Goal: Information Seeking & Learning: Learn about a topic

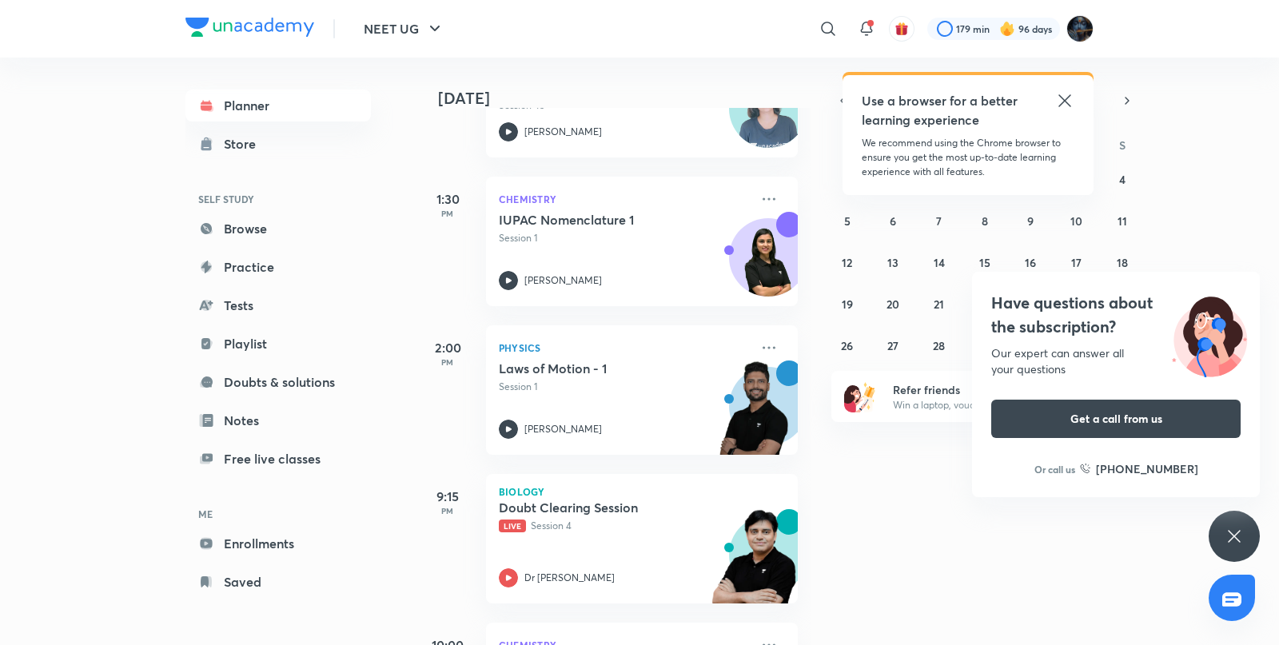
scroll to position [455, 0]
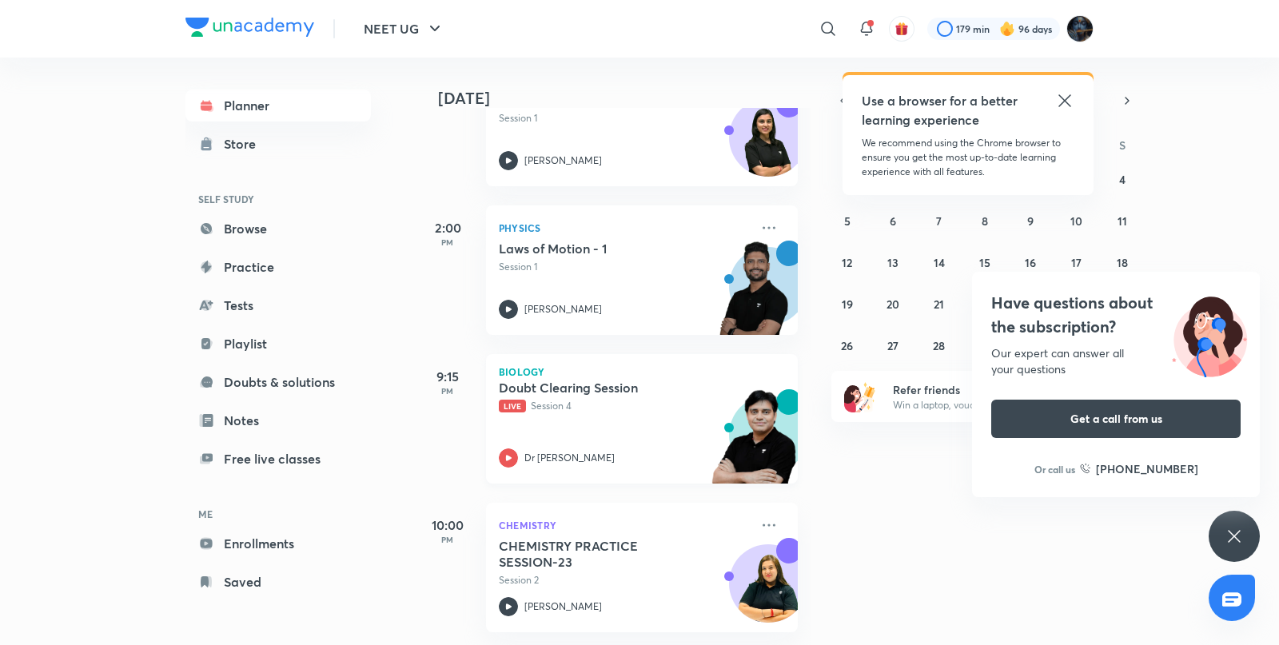
click at [499, 448] on icon at bounding box center [508, 457] width 19 height 19
click at [508, 448] on icon at bounding box center [508, 457] width 19 height 19
click at [499, 448] on icon at bounding box center [508, 457] width 19 height 19
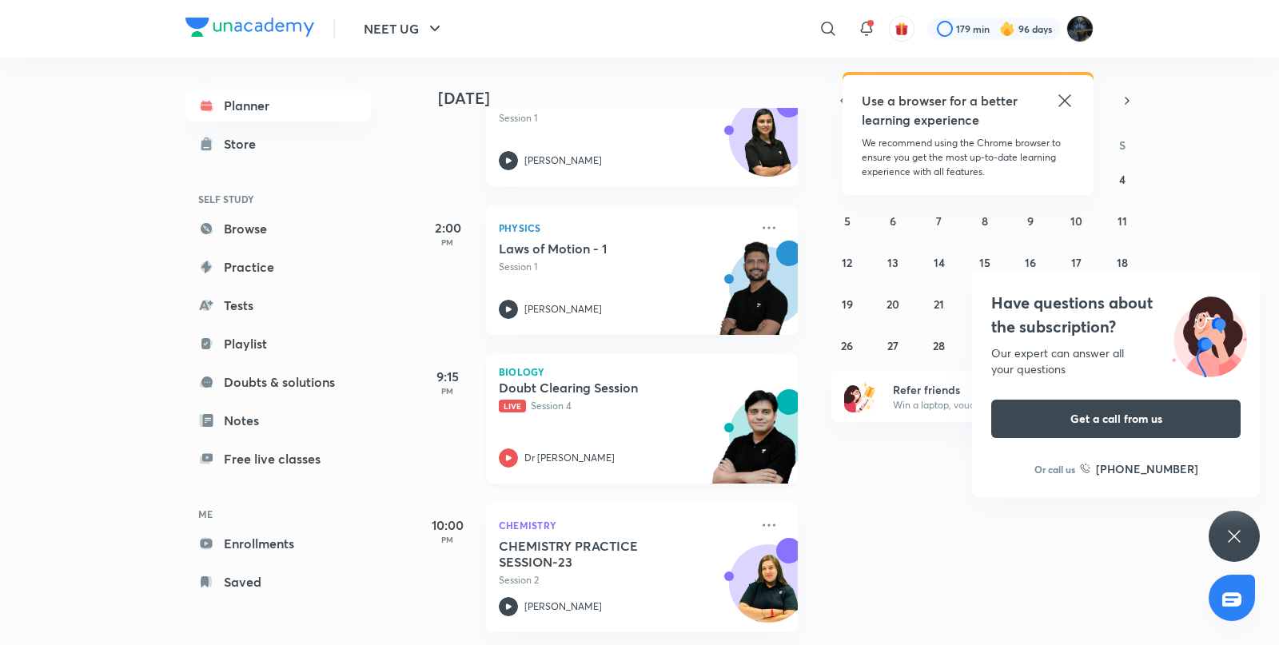
click at [499, 448] on icon at bounding box center [508, 457] width 19 height 19
